Goal: Task Accomplishment & Management: Use online tool/utility

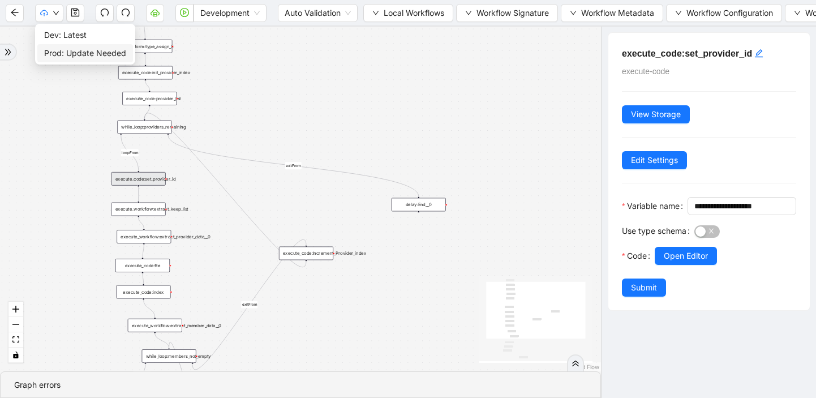
click at [66, 55] on span "Prod: Update Needed" at bounding box center [85, 53] width 82 height 12
click at [190, 382] on div "Graph errors" at bounding box center [300, 385] width 573 height 12
click at [576, 362] on icon "double-right" at bounding box center [576, 363] width 8 height 8
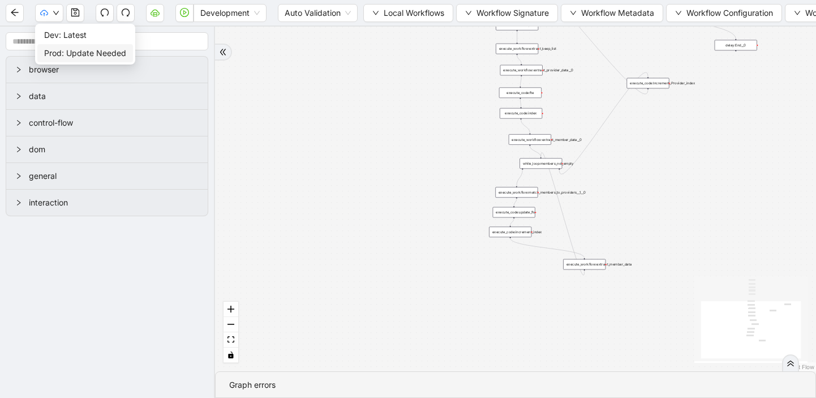
click at [63, 50] on span "Prod: Update Needed" at bounding box center [85, 53] width 82 height 12
click at [10, 12] on button "button" at bounding box center [15, 13] width 18 height 18
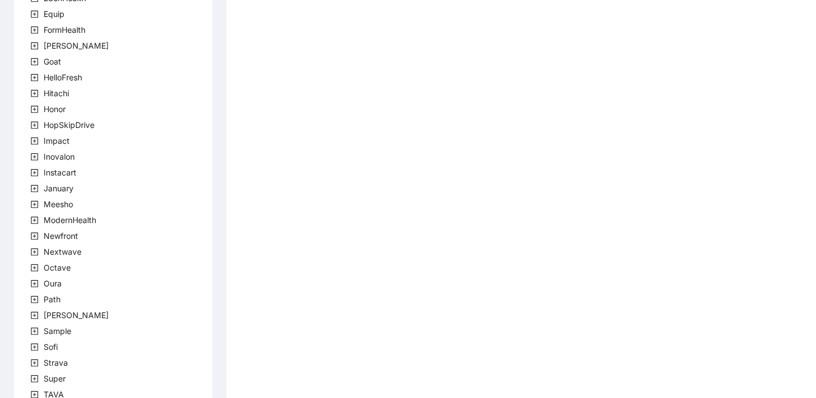
scroll to position [336, 0]
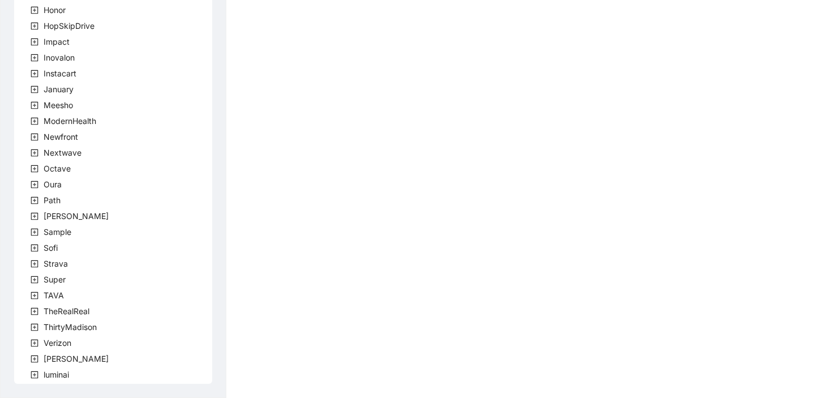
click at [32, 355] on icon "plus-square" at bounding box center [35, 359] width 8 height 8
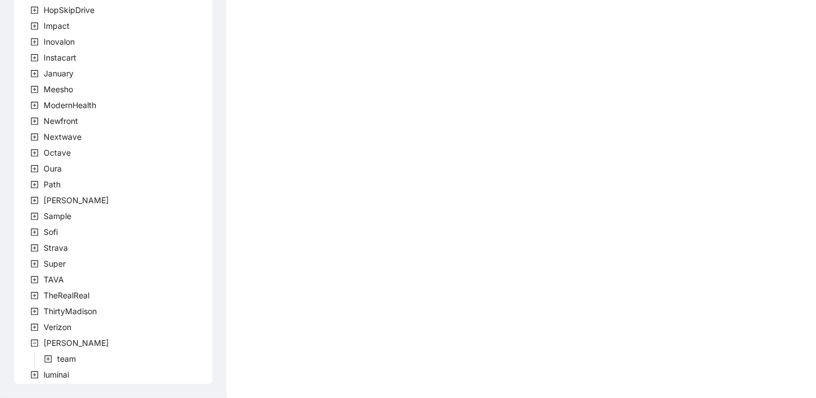
click at [49, 361] on icon "plus-square" at bounding box center [48, 359] width 8 height 8
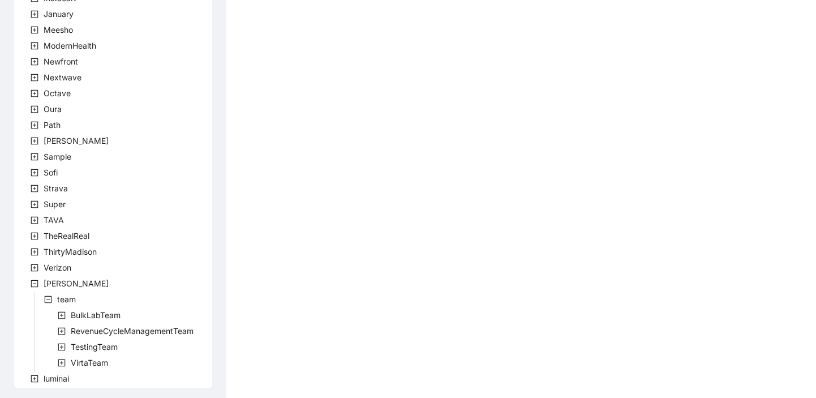
scroll to position [415, 0]
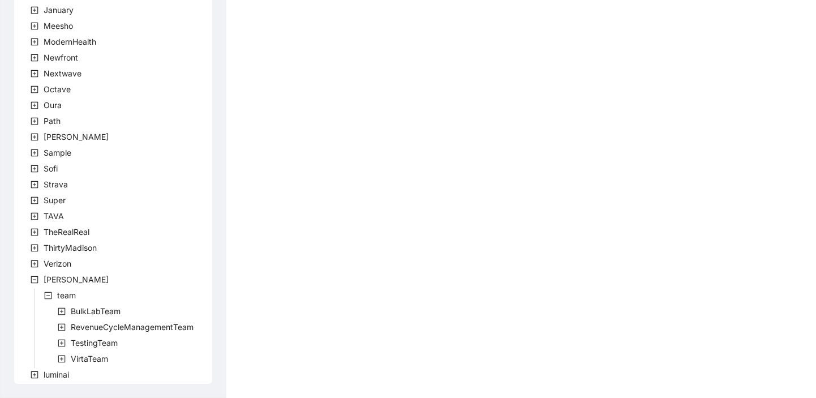
click at [61, 311] on icon "plus-square" at bounding box center [61, 311] width 3 height 3
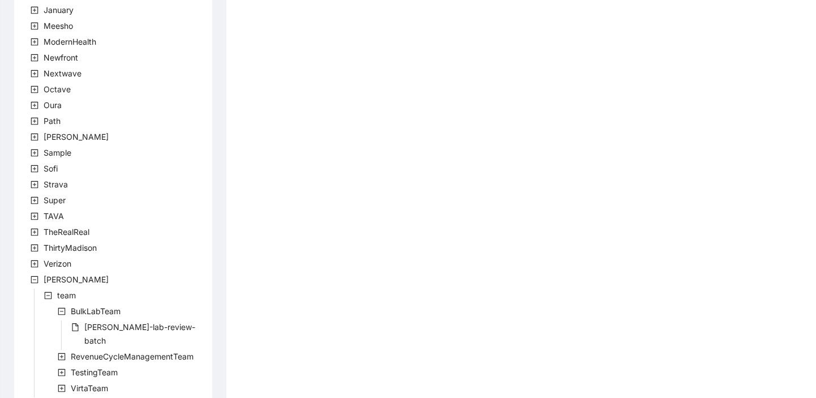
scroll to position [431, 0]
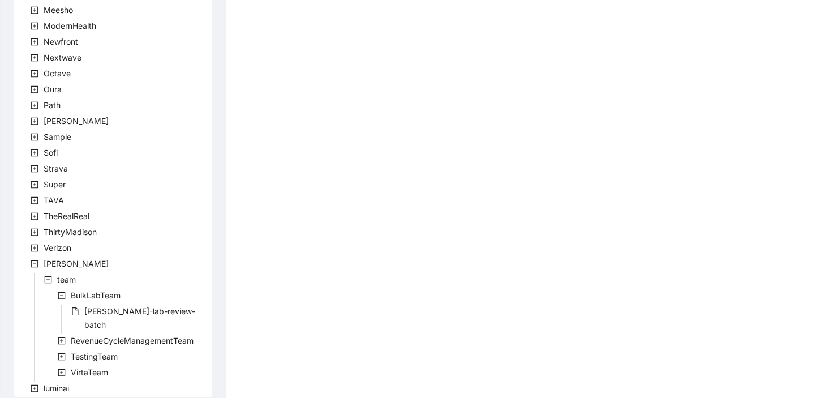
click at [60, 337] on icon "plus-square" at bounding box center [62, 341] width 8 height 8
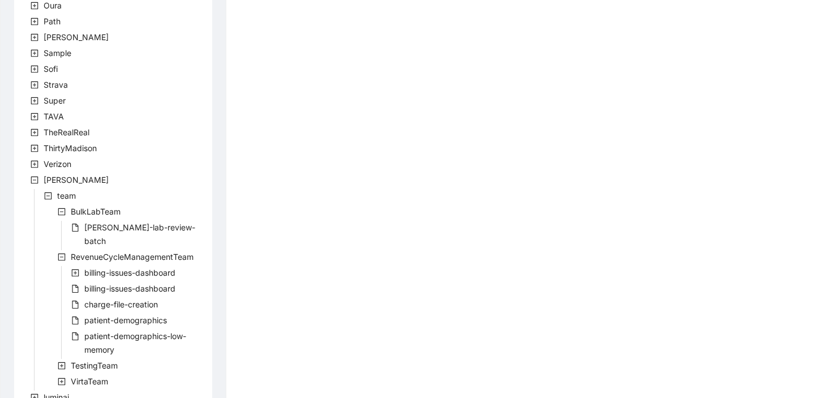
scroll to position [524, 0]
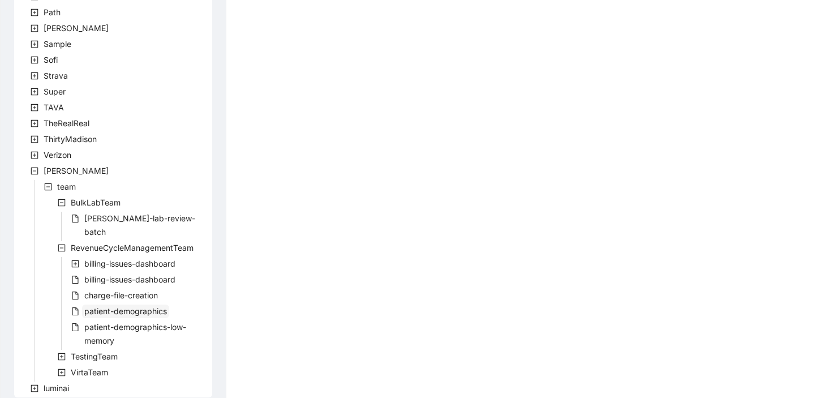
click at [109, 306] on span "patient-demographics" at bounding box center [125, 311] width 83 height 10
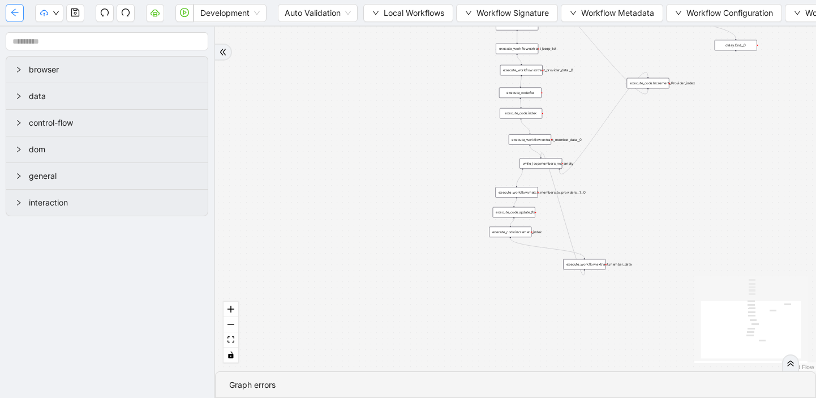
click at [13, 12] on icon "arrow-left" at bounding box center [14, 12] width 9 height 9
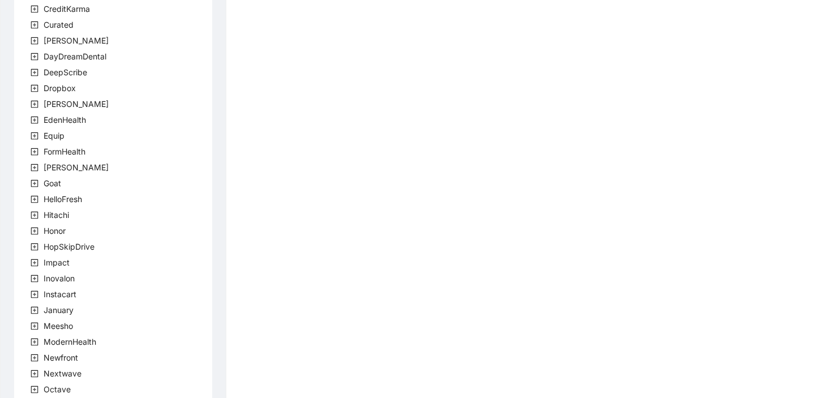
scroll to position [336, 0]
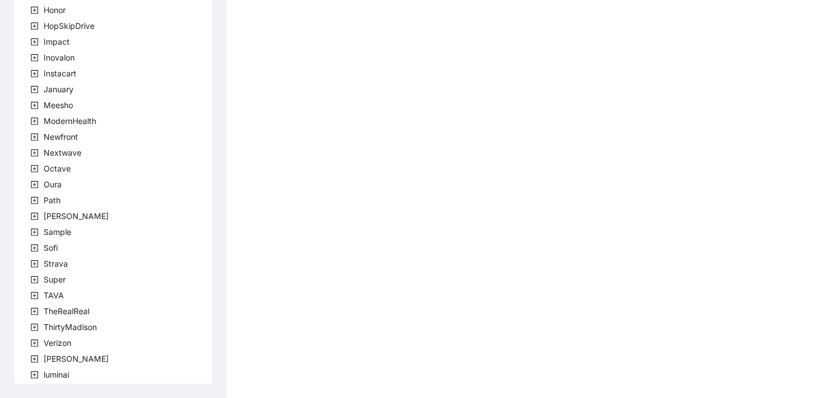
click at [32, 359] on icon "plus-square" at bounding box center [35, 359] width 8 height 8
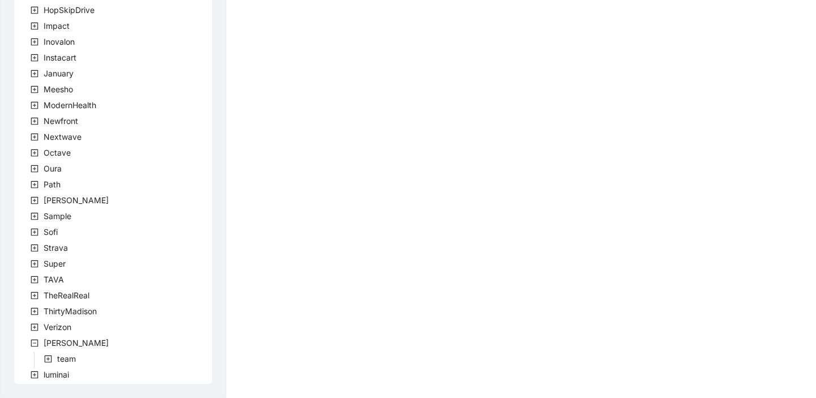
click at [46, 358] on icon "plus-square" at bounding box center [48, 359] width 8 height 8
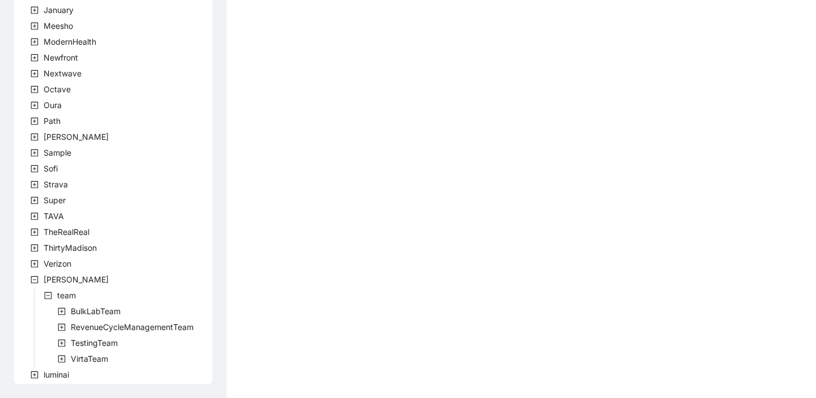
click at [59, 357] on icon "plus-square" at bounding box center [62, 359] width 8 height 8
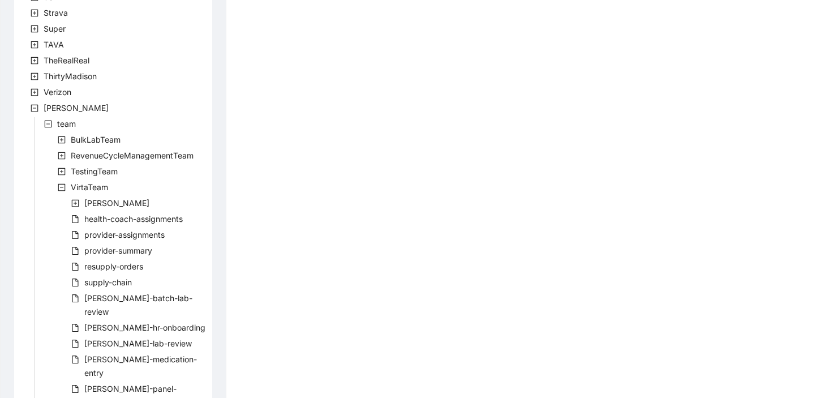
scroll to position [684, 0]
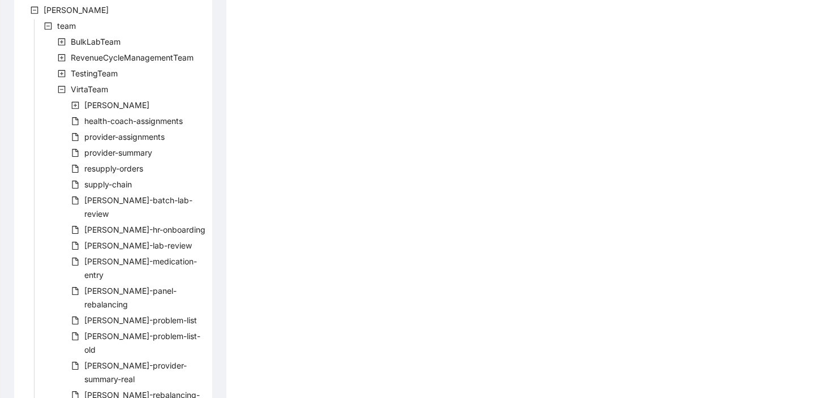
click at [64, 58] on icon "plus-square" at bounding box center [62, 58] width 8 height 8
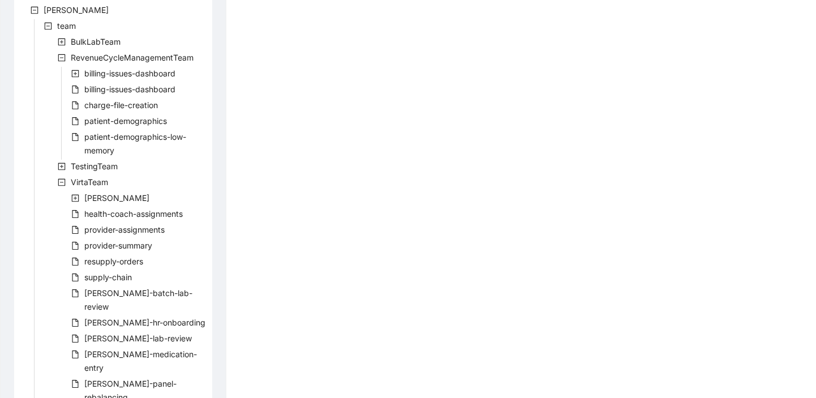
click at [59, 38] on icon "plus-square" at bounding box center [62, 42] width 8 height 8
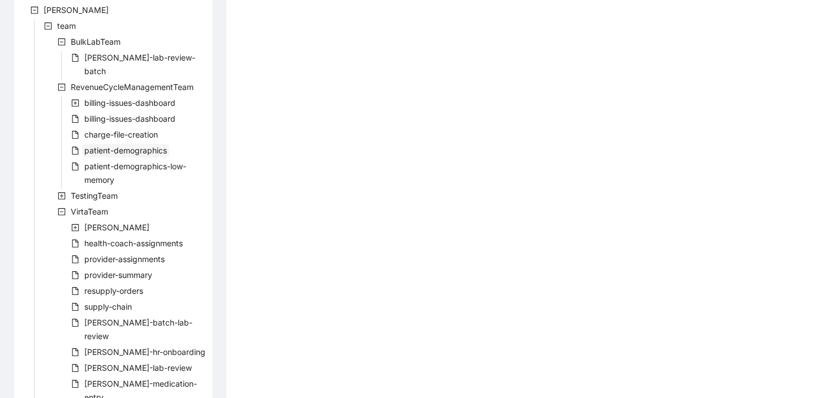
click at [111, 145] on span "patient-demographics" at bounding box center [125, 150] width 83 height 10
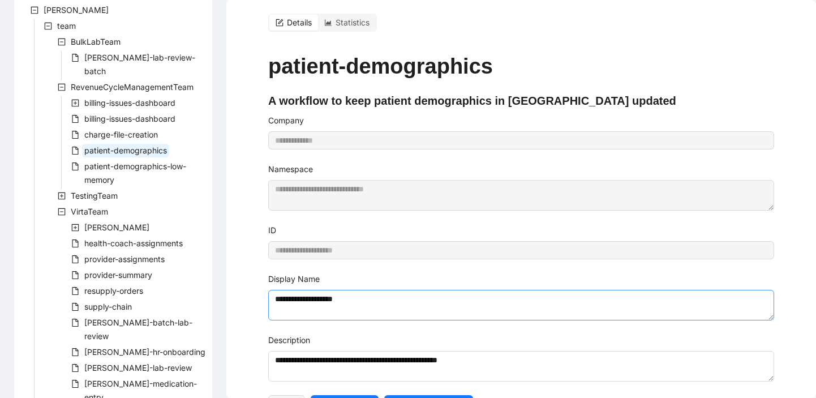
scroll to position [8, 0]
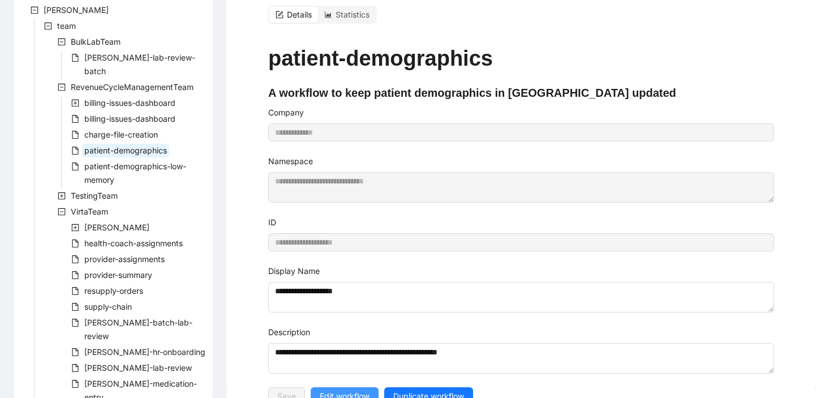
click at [355, 390] on span "Edit workflow" at bounding box center [345, 396] width 50 height 12
